Goal: Navigation & Orientation: Find specific page/section

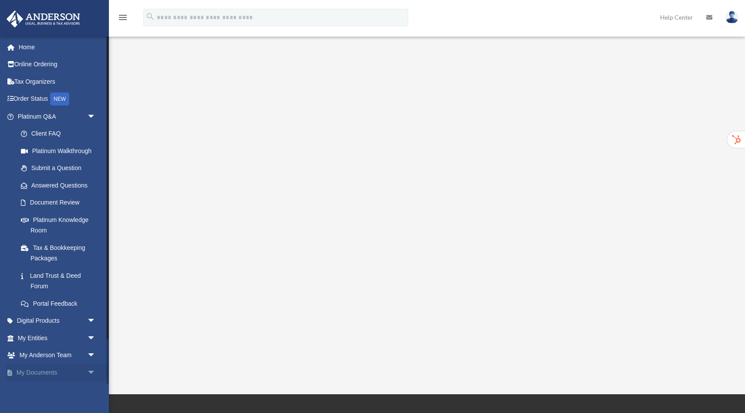
click at [46, 376] on link "My Documents arrow_drop_down" at bounding box center [57, 371] width 103 height 17
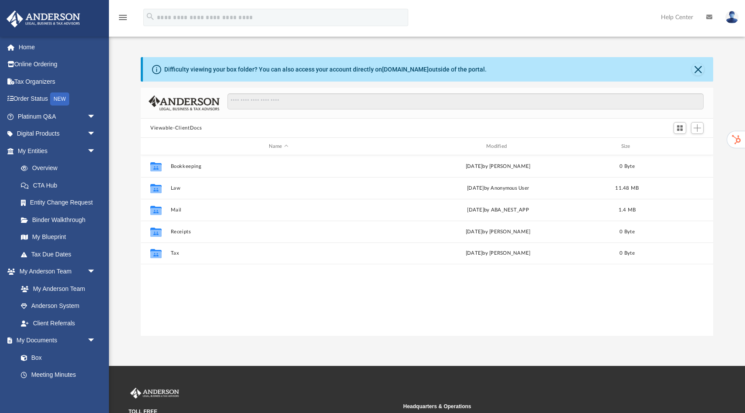
scroll to position [198, 573]
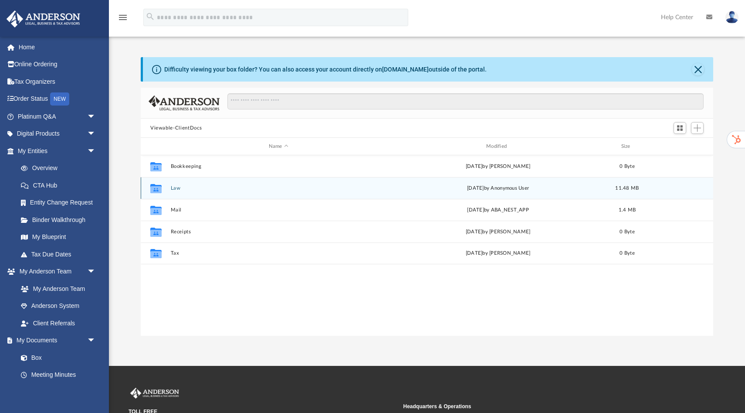
click at [173, 190] on button "Law" at bounding box center [279, 188] width 216 height 6
click at [200, 187] on button "3432 Napa HoldCo, LLC" at bounding box center [279, 188] width 216 height 6
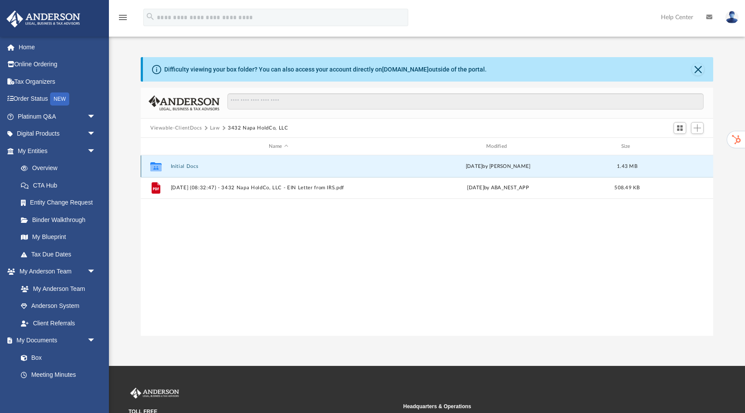
click at [183, 168] on button "Initial Docs" at bounding box center [279, 166] width 216 height 6
